Goal: Transaction & Acquisition: Purchase product/service

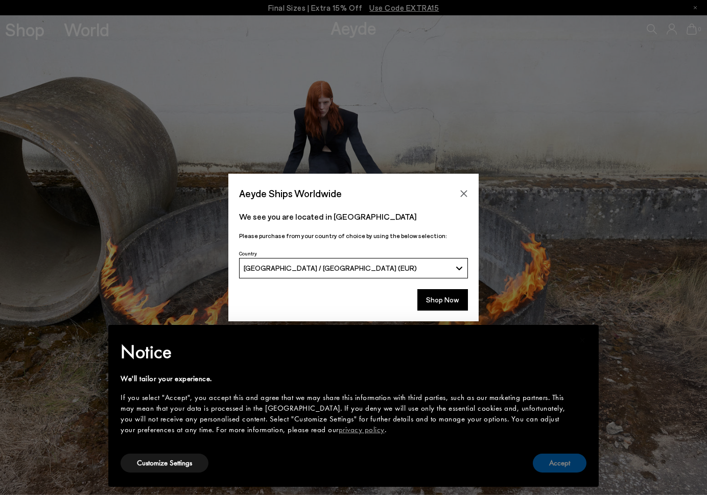
click at [559, 465] on button "Accept" at bounding box center [560, 463] width 54 height 19
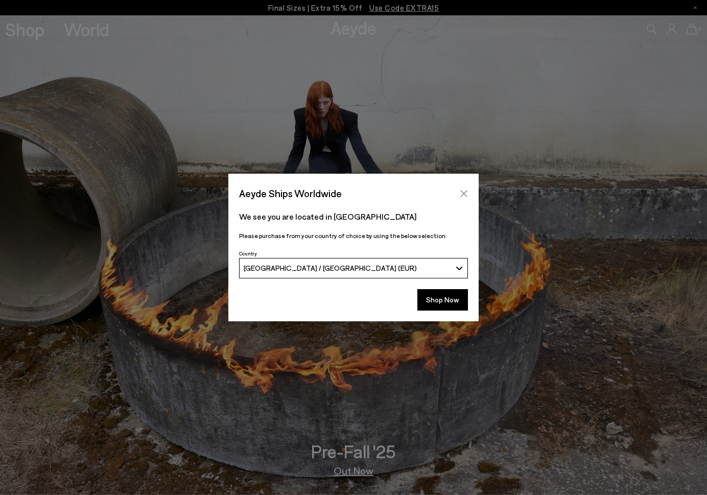
click at [464, 191] on icon "Close" at bounding box center [464, 194] width 8 height 8
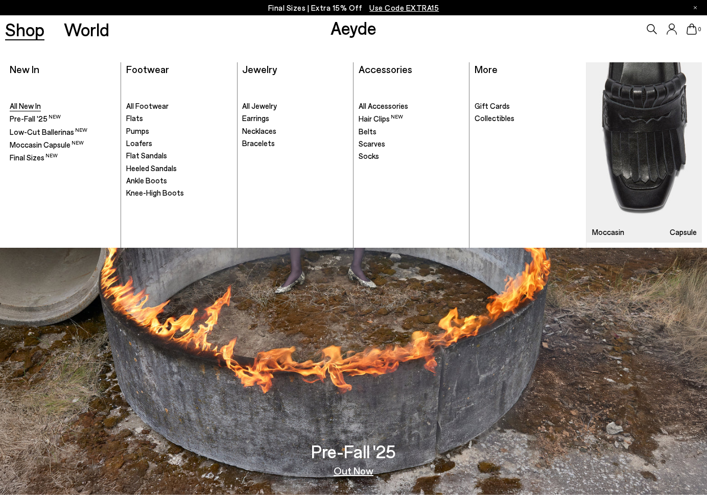
click at [20, 103] on span "All New In" at bounding box center [25, 105] width 31 height 9
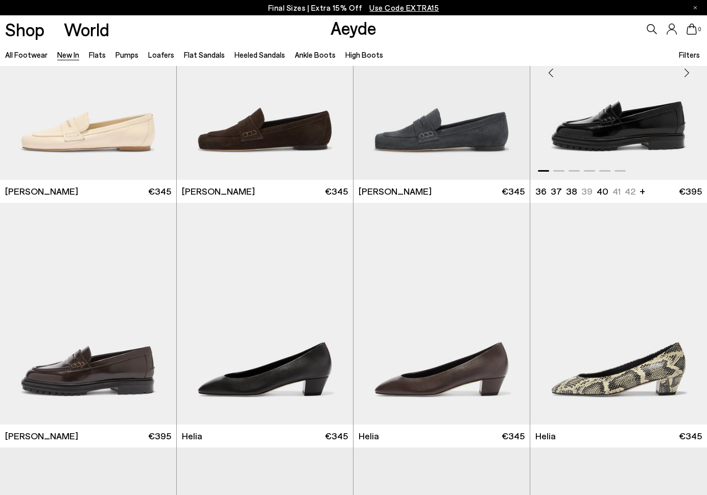
scroll to position [598, 0]
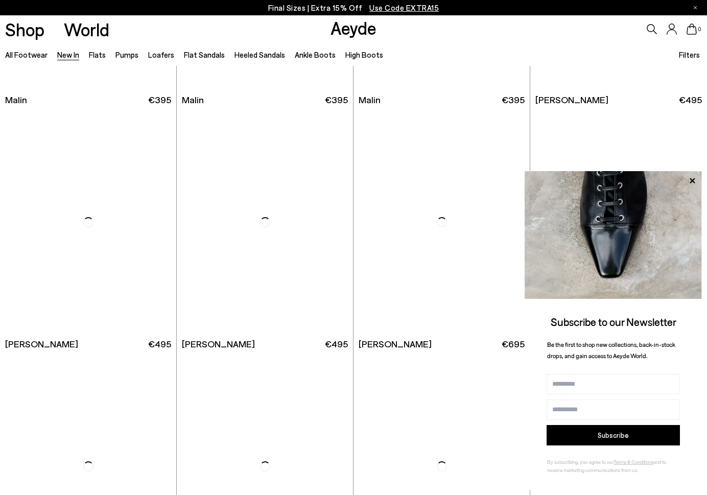
scroll to position [2669, 0]
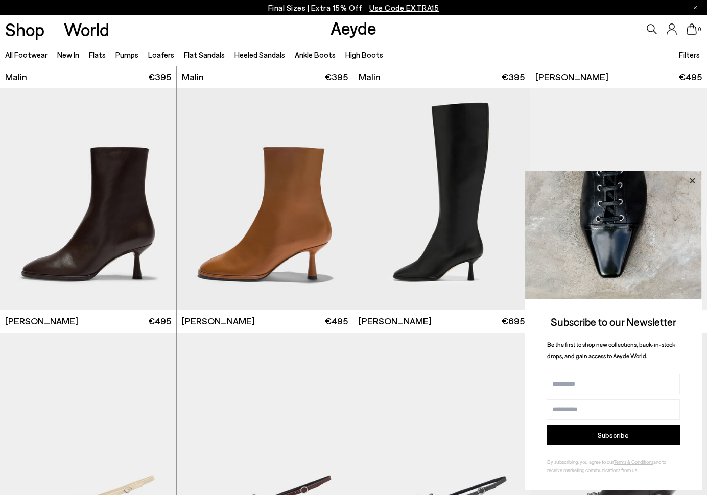
click at [693, 180] on icon at bounding box center [692, 180] width 13 height 13
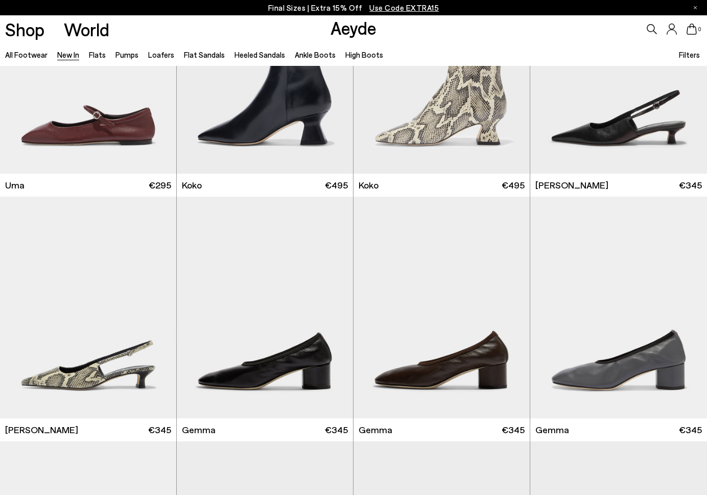
scroll to position [4805, 0]
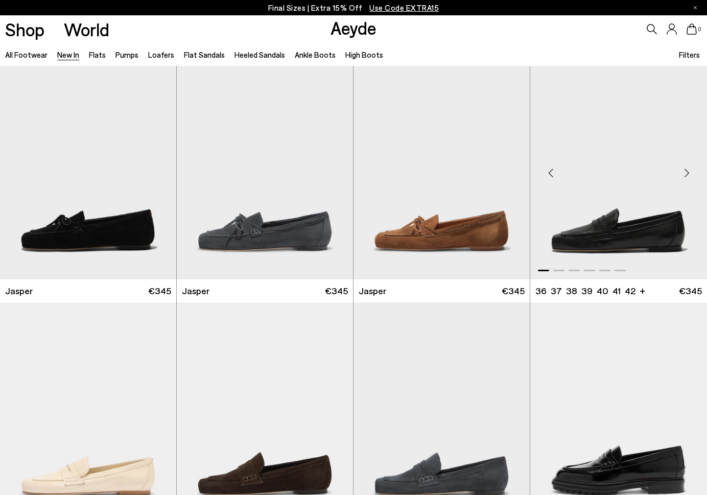
scroll to position [253, 0]
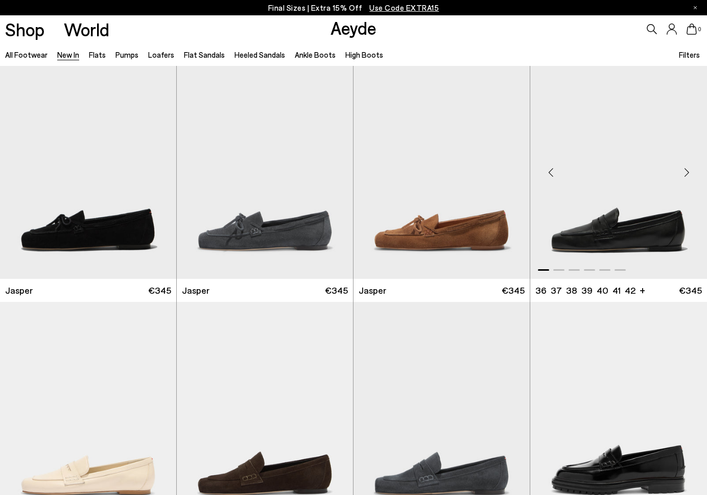
click at [650, 231] on img "1 / 6" at bounding box center [618, 168] width 177 height 222
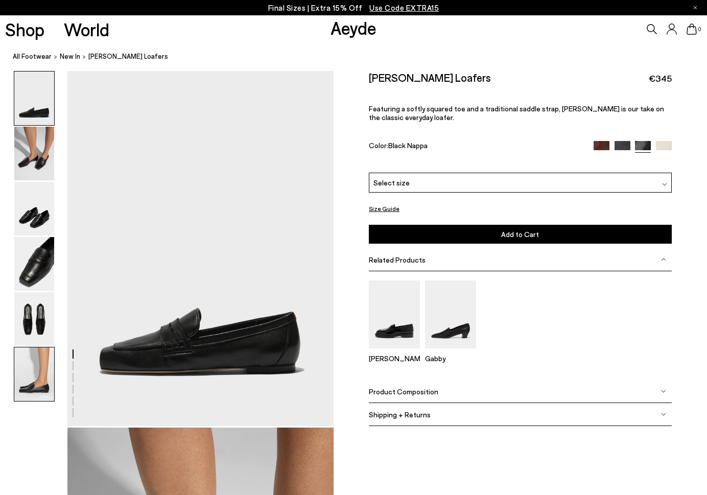
click at [30, 384] on img at bounding box center [34, 374] width 40 height 54
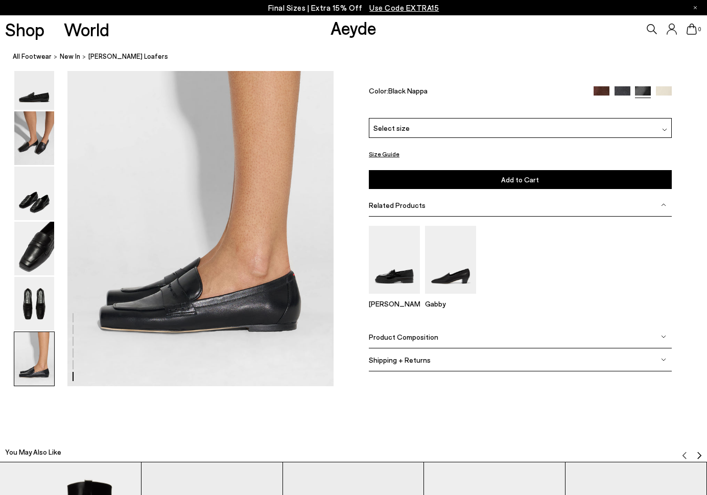
scroll to position [1852, 0]
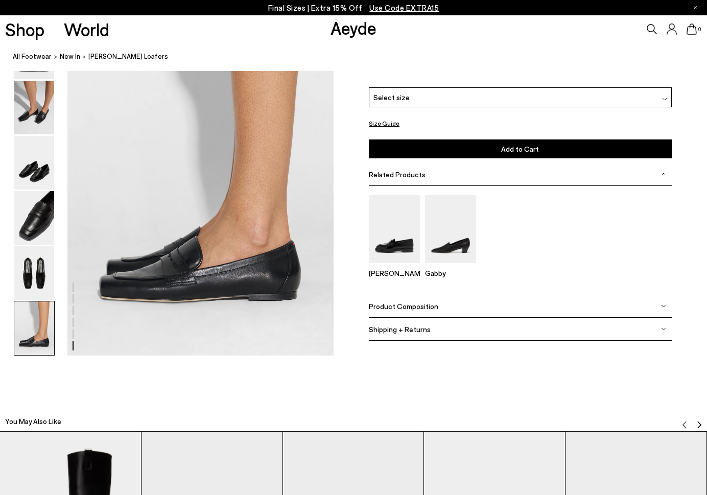
click at [663, 100] on div at bounding box center [664, 96] width 5 height 11
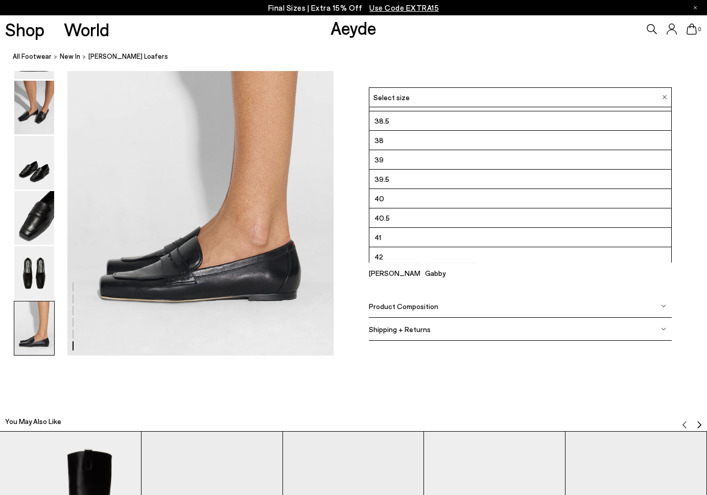
scroll to position [55, 0]
click at [459, 223] on li "40.5" at bounding box center [520, 216] width 302 height 19
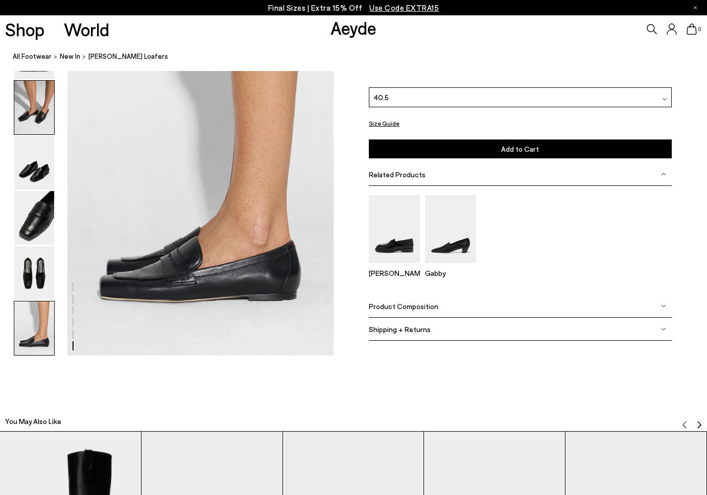
click at [45, 120] on img at bounding box center [34, 108] width 40 height 54
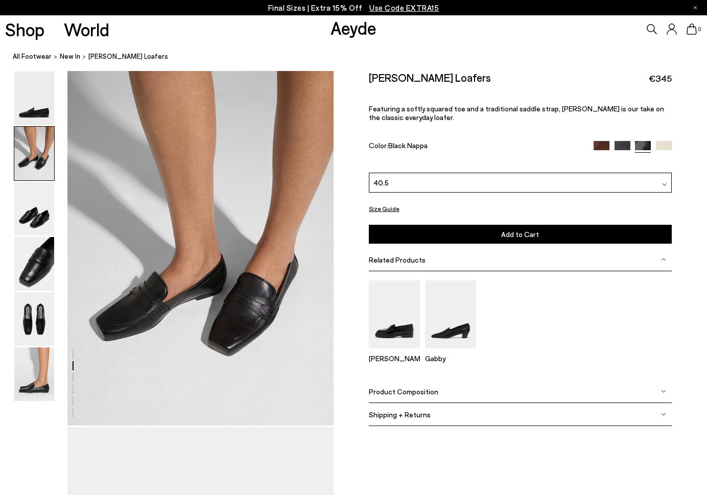
click at [620, 141] on img at bounding box center [623, 149] width 16 height 16
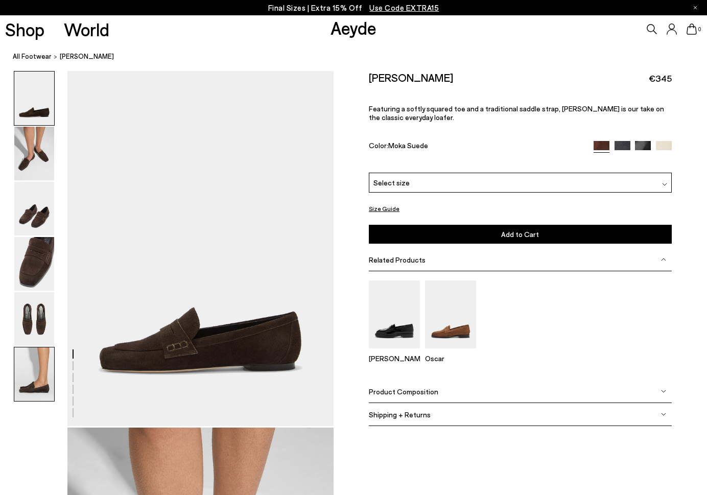
click at [32, 371] on img at bounding box center [34, 374] width 40 height 54
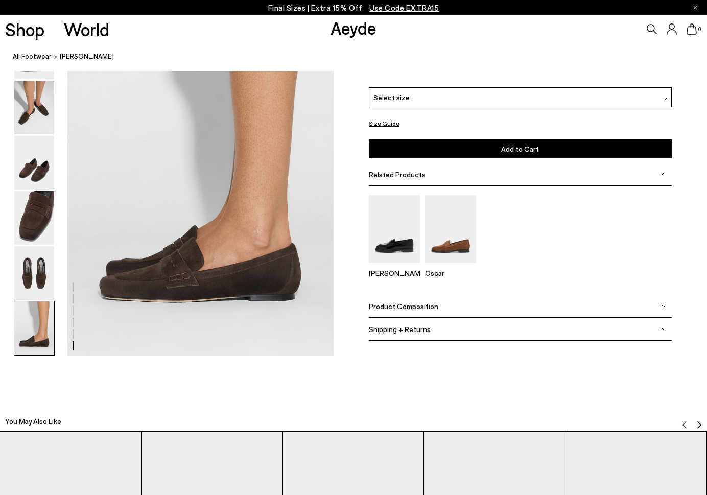
click at [649, 99] on div "Select size" at bounding box center [520, 97] width 303 height 20
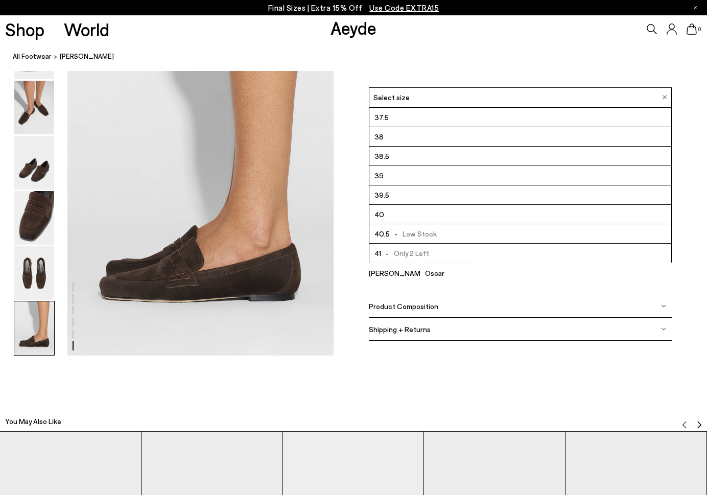
scroll to position [40, 0]
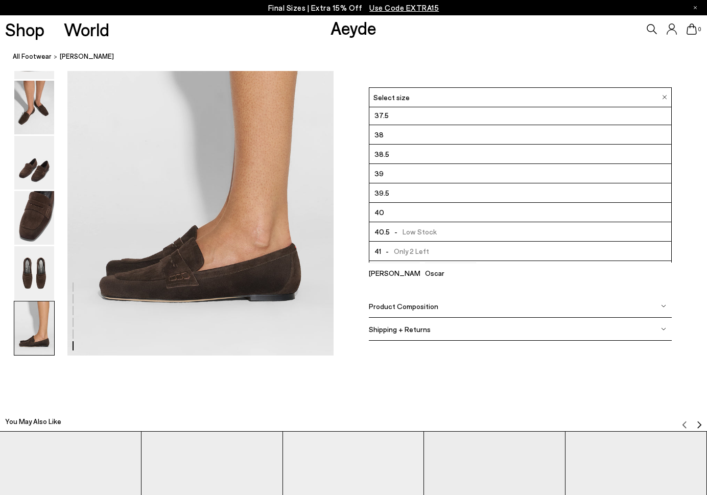
click at [411, 232] on span "- Low Stock" at bounding box center [413, 231] width 47 height 13
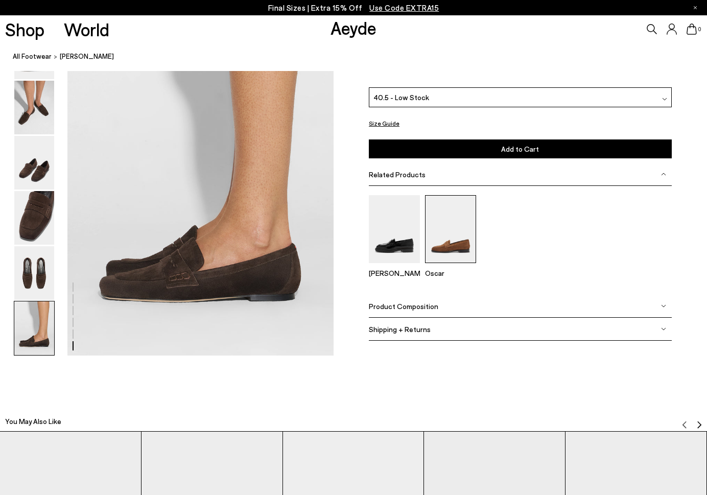
click at [464, 240] on img at bounding box center [450, 229] width 51 height 68
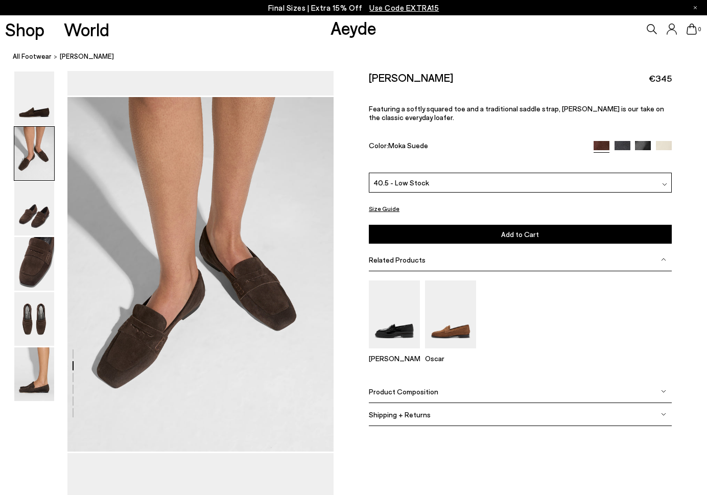
scroll to position [332, 0]
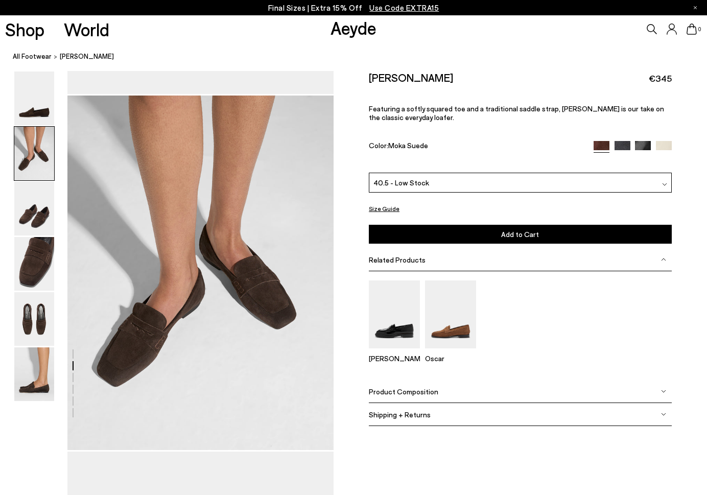
scroll to position [1852, 0]
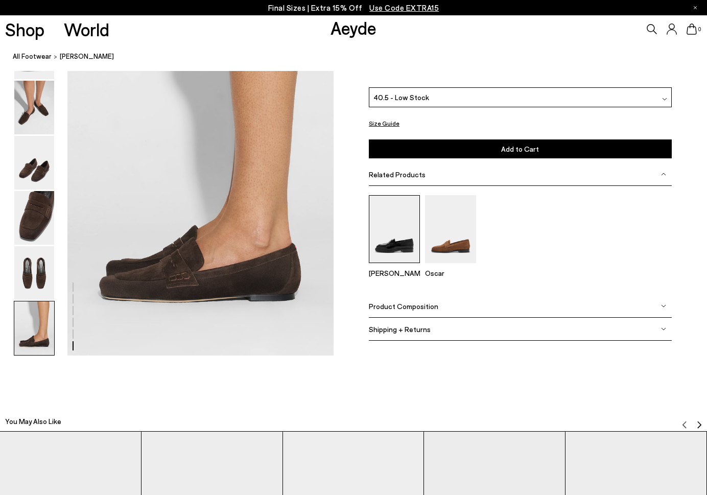
click at [393, 248] on img at bounding box center [394, 229] width 51 height 68
